Goal: Task Accomplishment & Management: Complete application form

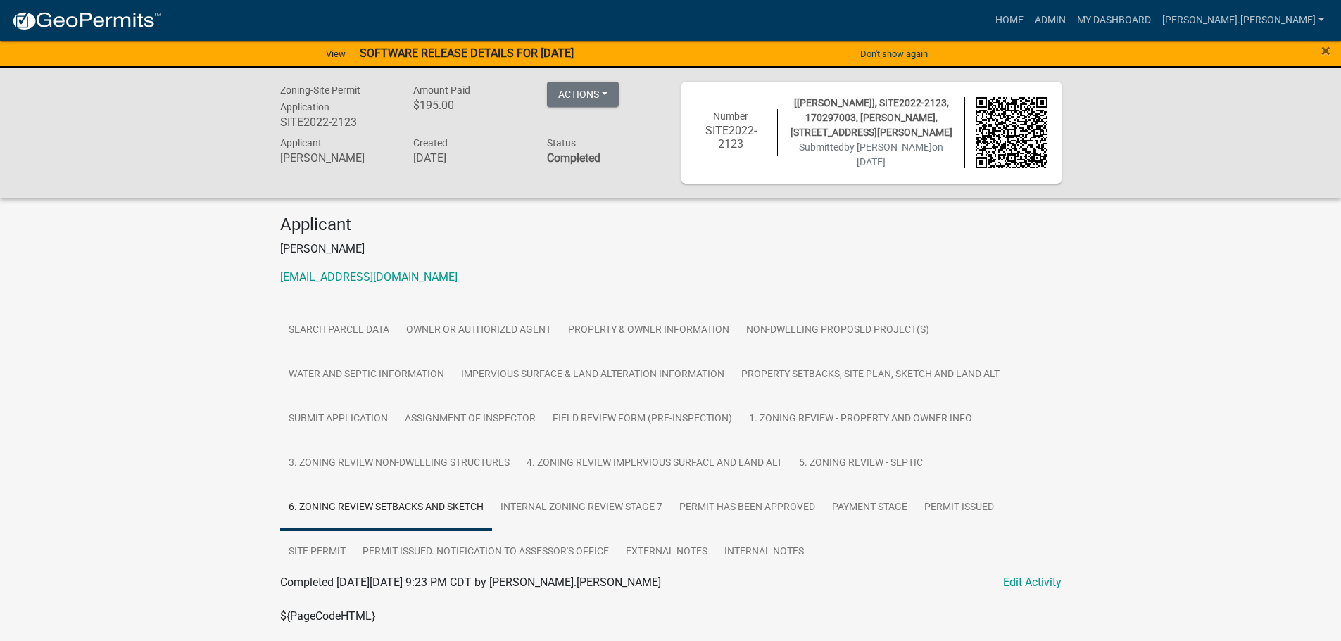
scroll to position [4335, 0]
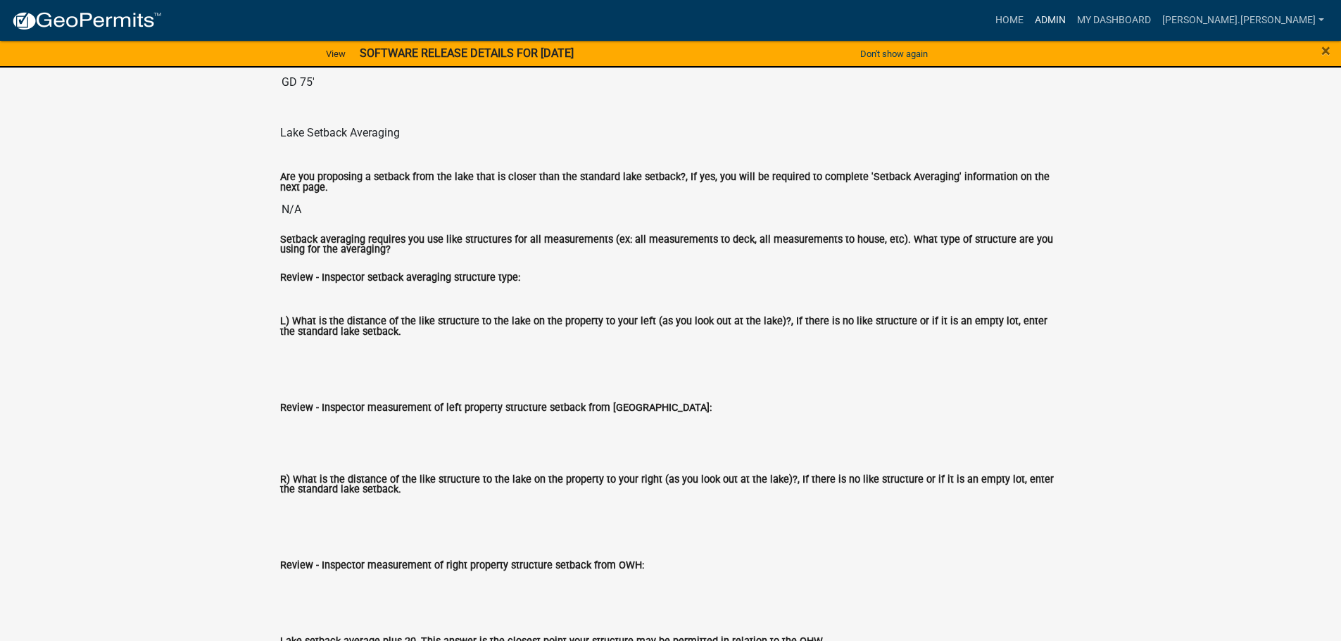
drag, startPoint x: 0, startPoint y: 0, endPoint x: 1105, endPoint y: 18, distance: 1105.4
click at [1071, 18] on link "Admin" at bounding box center [1050, 20] width 42 height 27
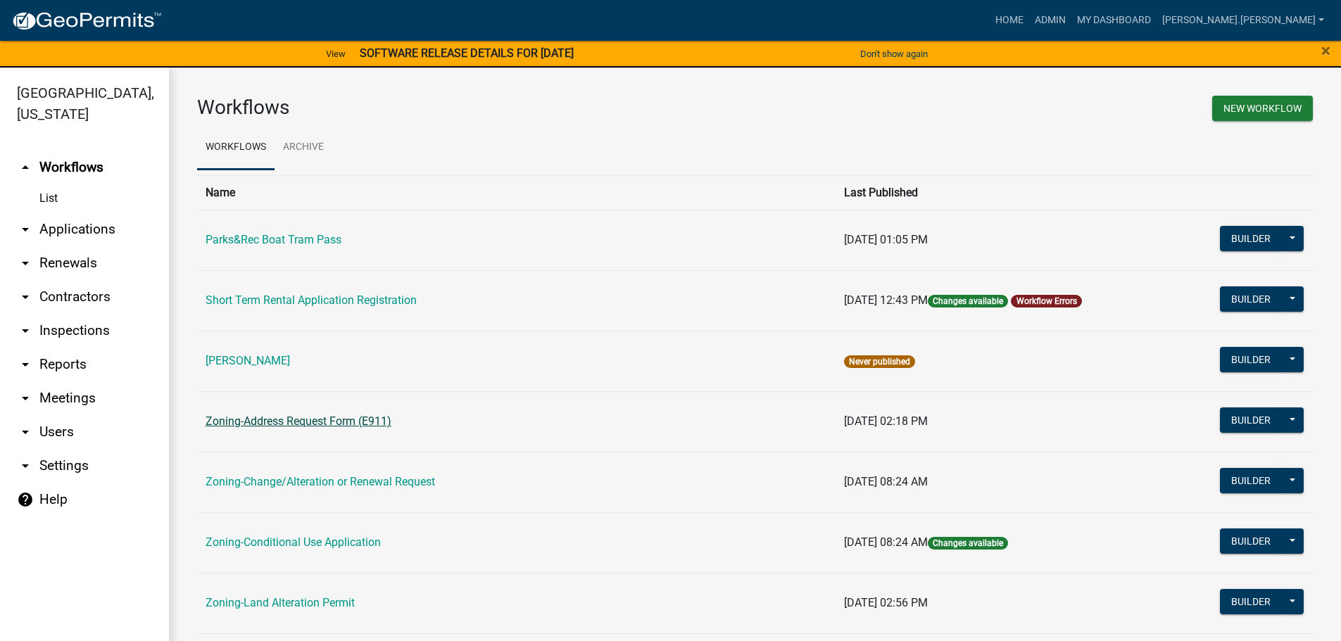
click at [256, 417] on link "Zoning-Address Request Form (E911)" at bounding box center [299, 421] width 186 height 13
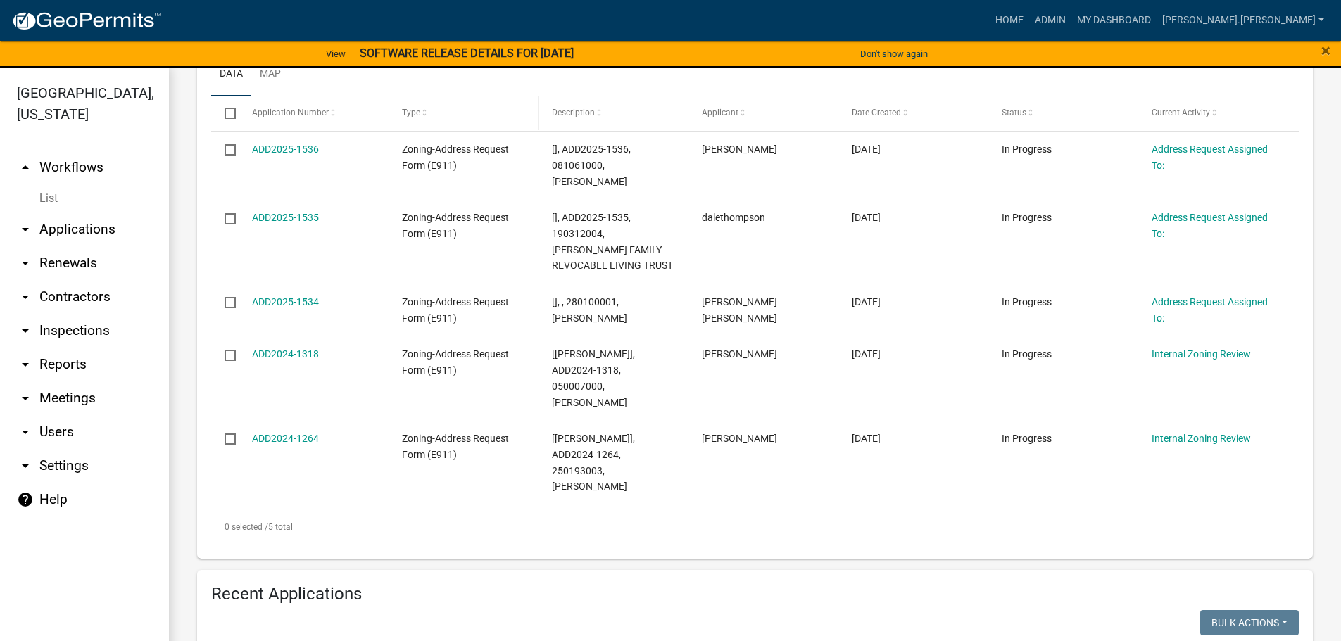
scroll to position [704, 0]
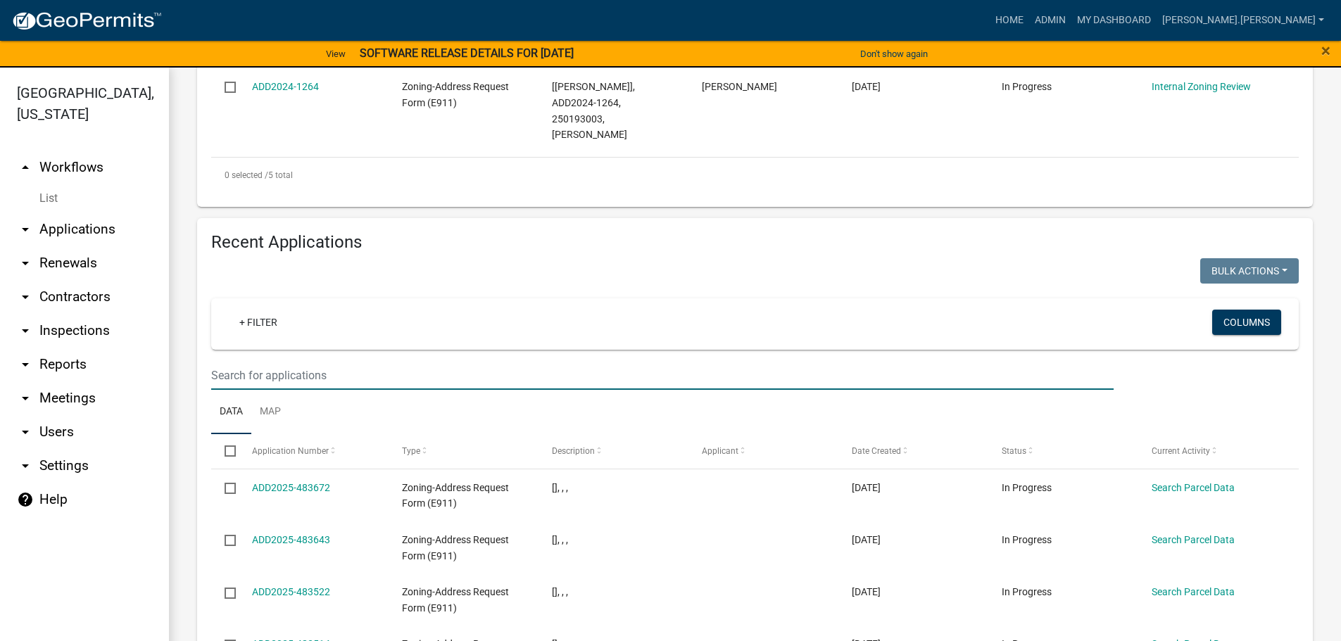
click at [276, 361] on input "text" at bounding box center [662, 375] width 903 height 29
type input "2025-1531"
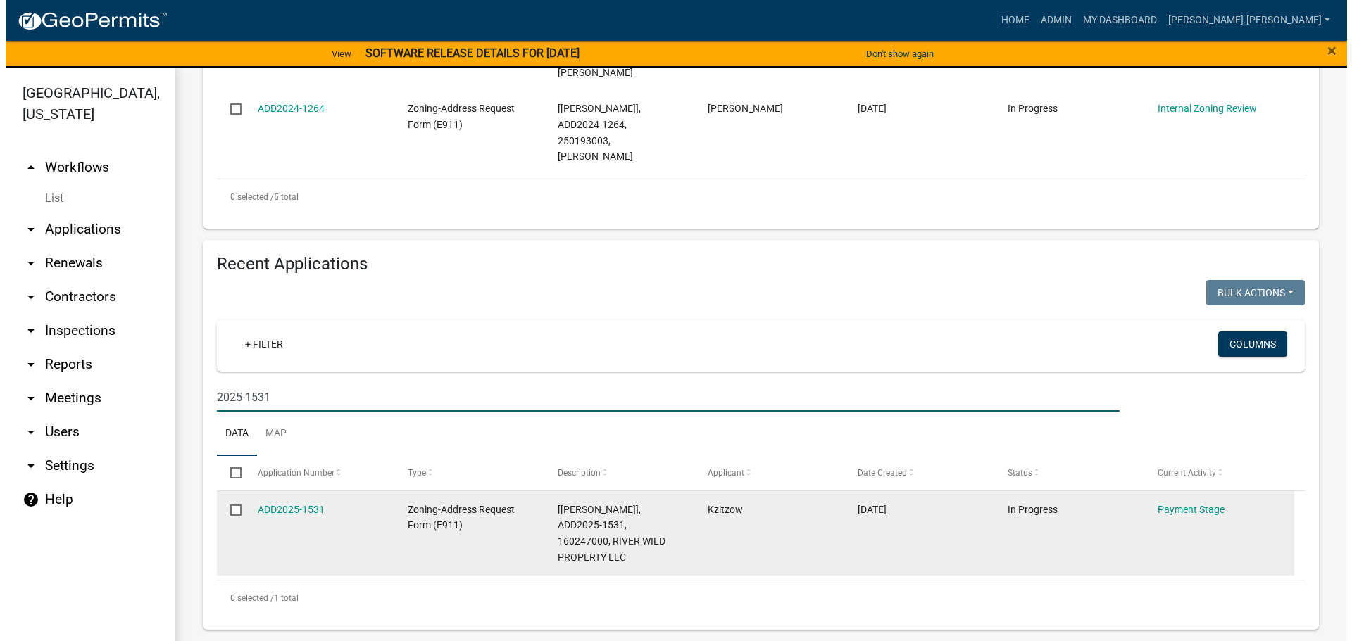
scroll to position [618, 0]
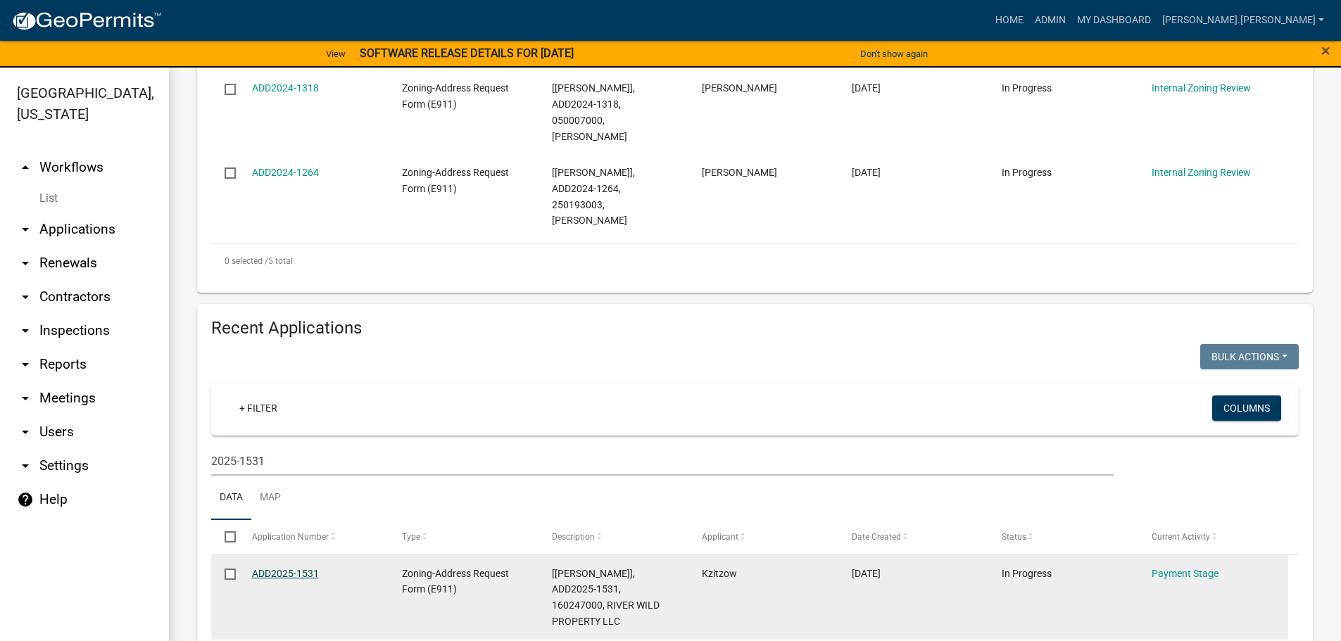
click at [296, 568] on link "ADD2025-1531" at bounding box center [285, 573] width 67 height 11
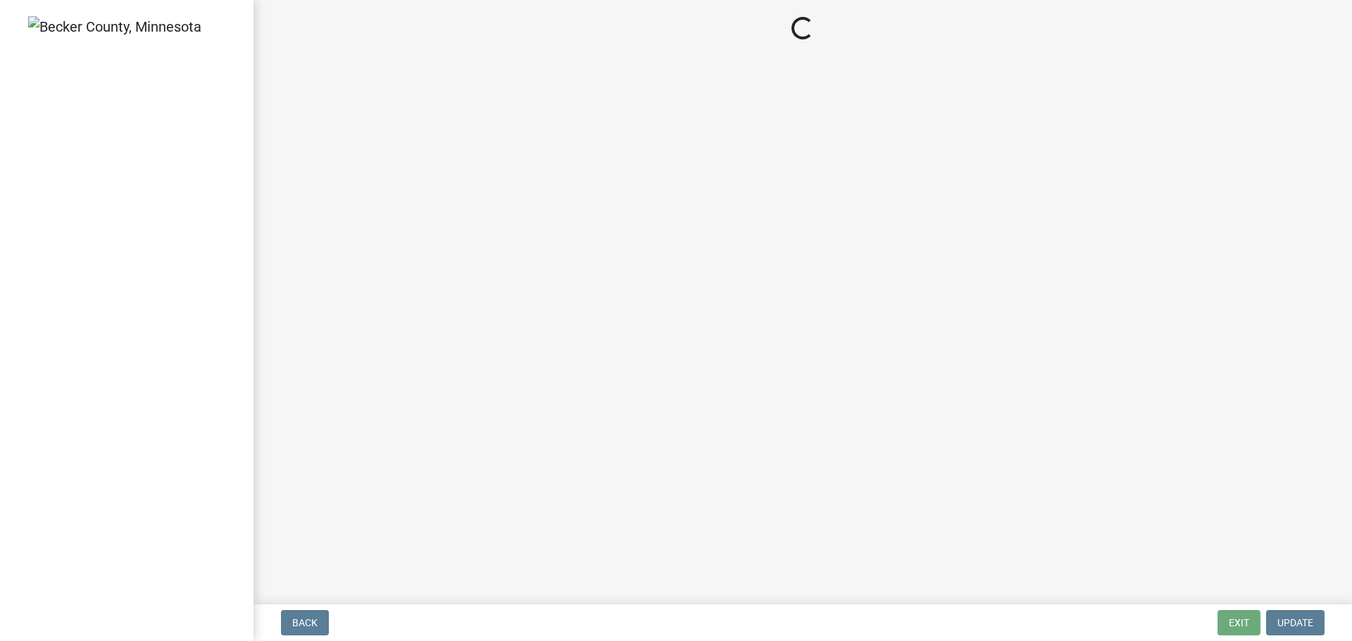
select select "3: 3"
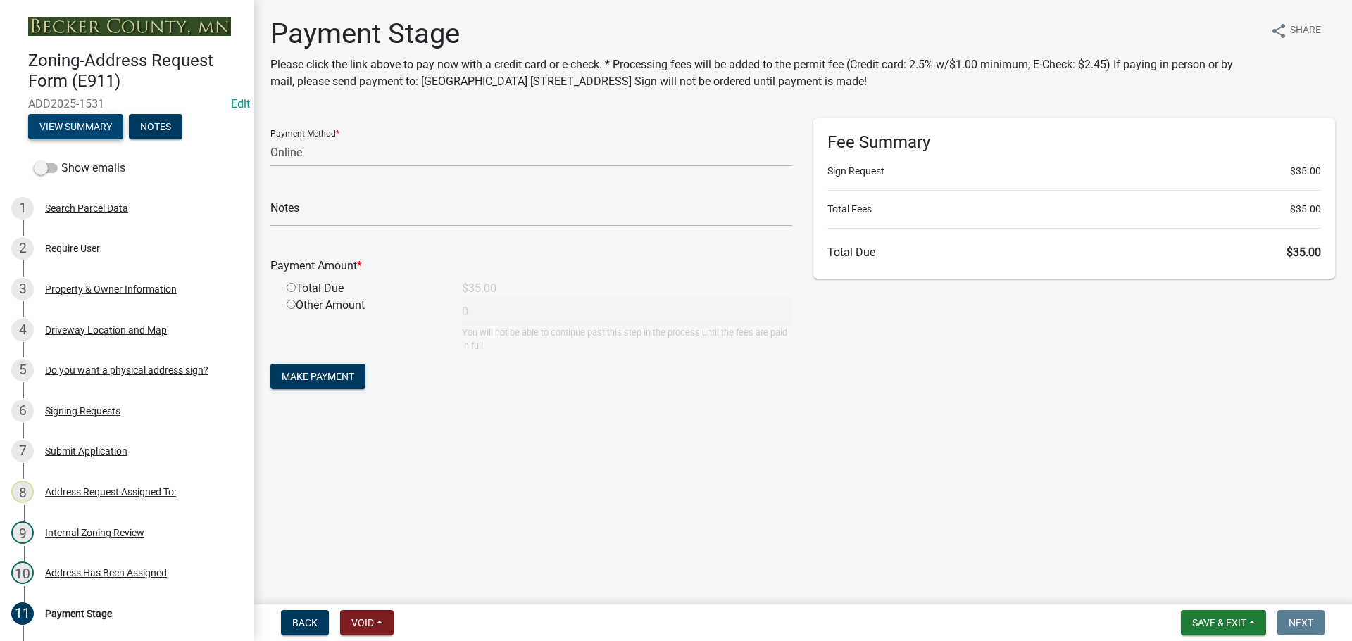
click at [84, 127] on button "View Summary" at bounding box center [75, 126] width 95 height 25
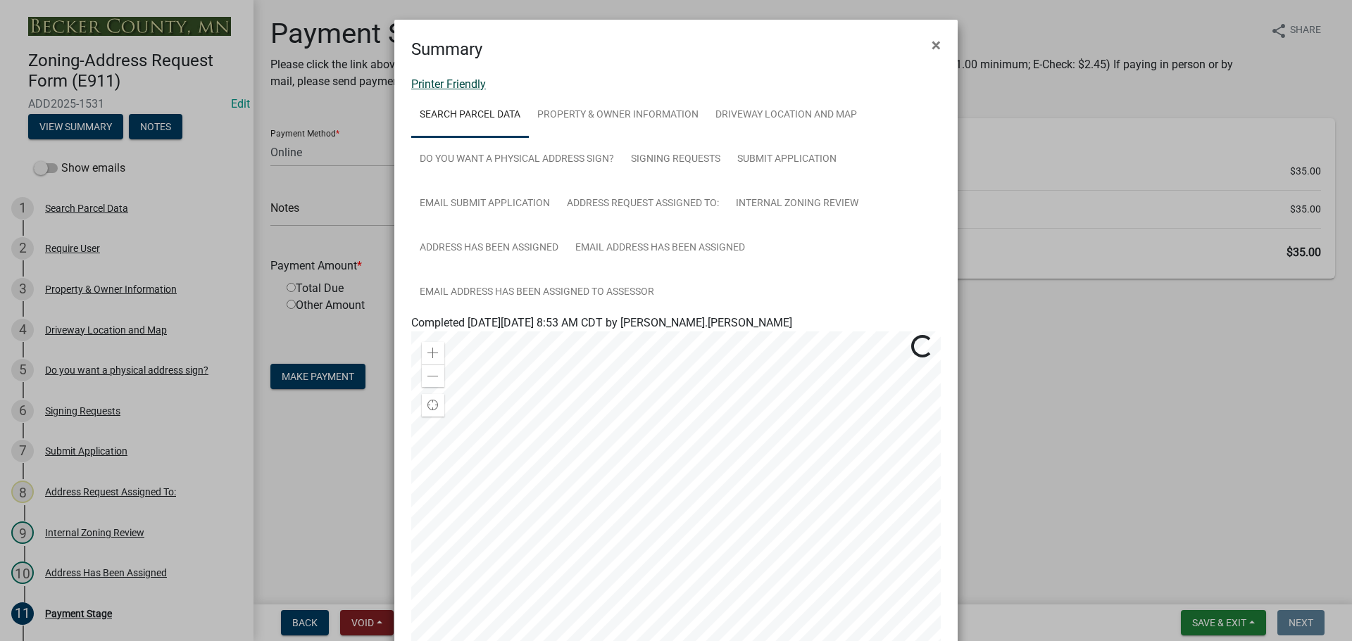
click at [448, 88] on link "Printer Friendly" at bounding box center [448, 83] width 75 height 13
click at [932, 42] on span "×" at bounding box center [935, 45] width 9 height 20
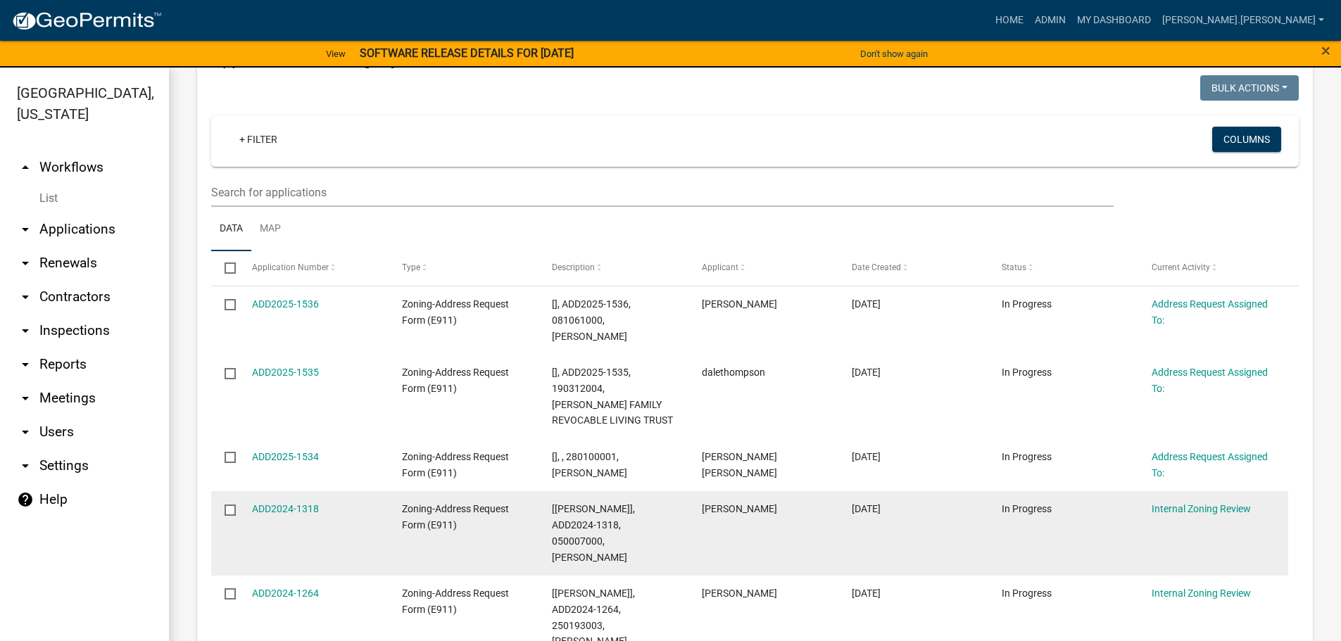
scroll to position [211, 0]
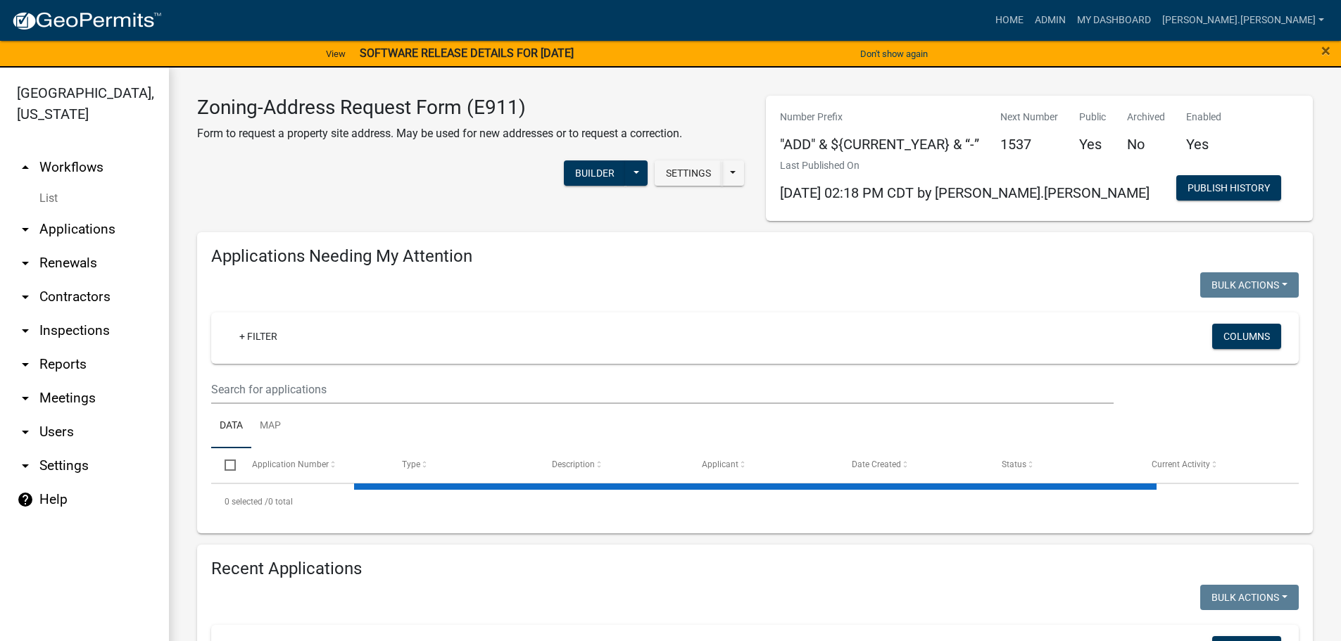
scroll to position [211, 0]
